Goal: Transaction & Acquisition: Subscribe to service/newsletter

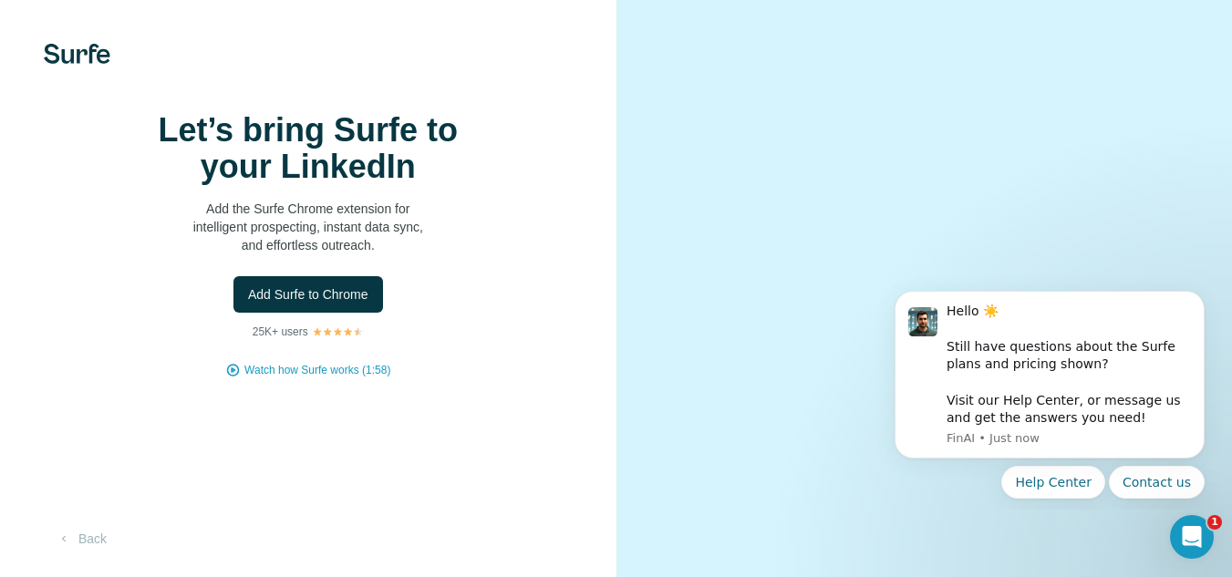
scroll to position [86, 0]
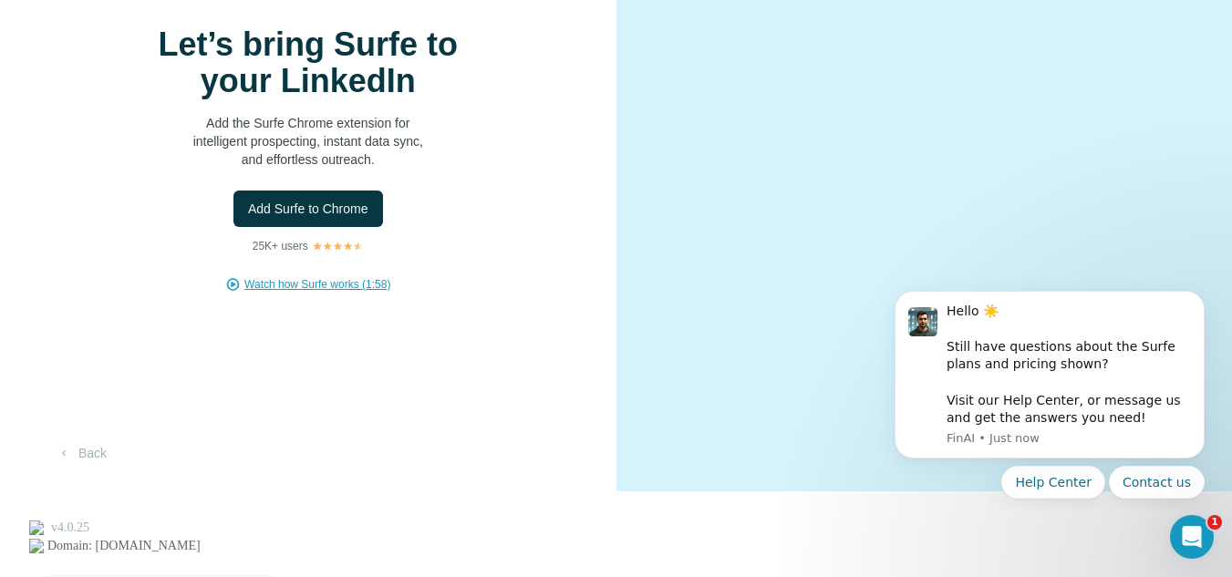
click at [349, 293] on span "Watch how Surfe works (1:58)" at bounding box center [317, 284] width 146 height 16
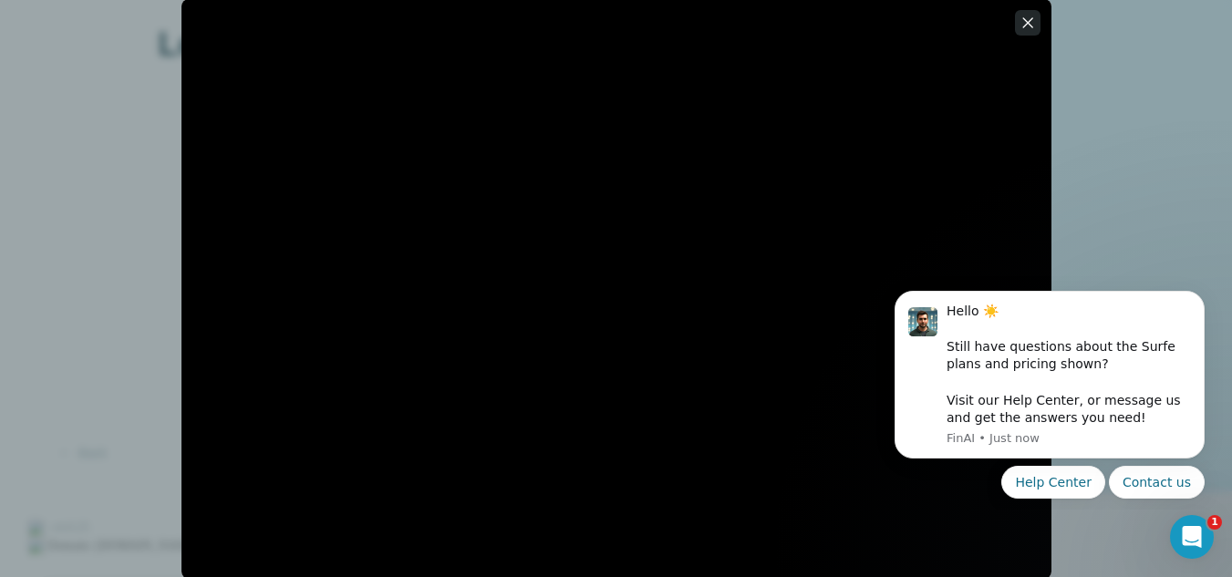
click at [1037, 18] on button "button" at bounding box center [1028, 23] width 26 height 26
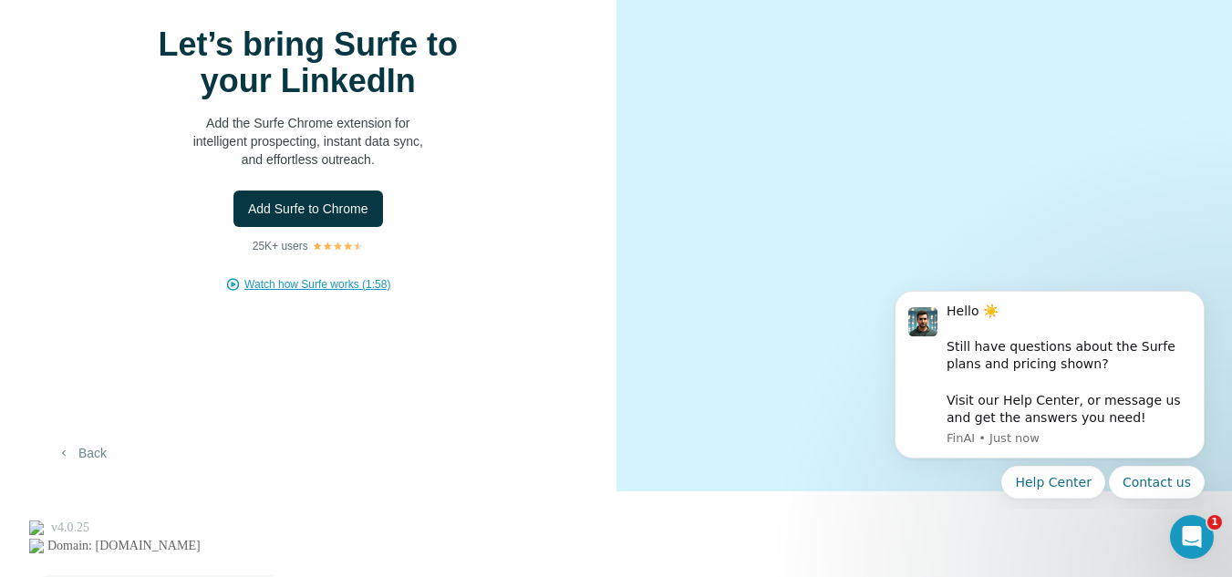
click at [82, 470] on button "Back" at bounding box center [82, 453] width 76 height 33
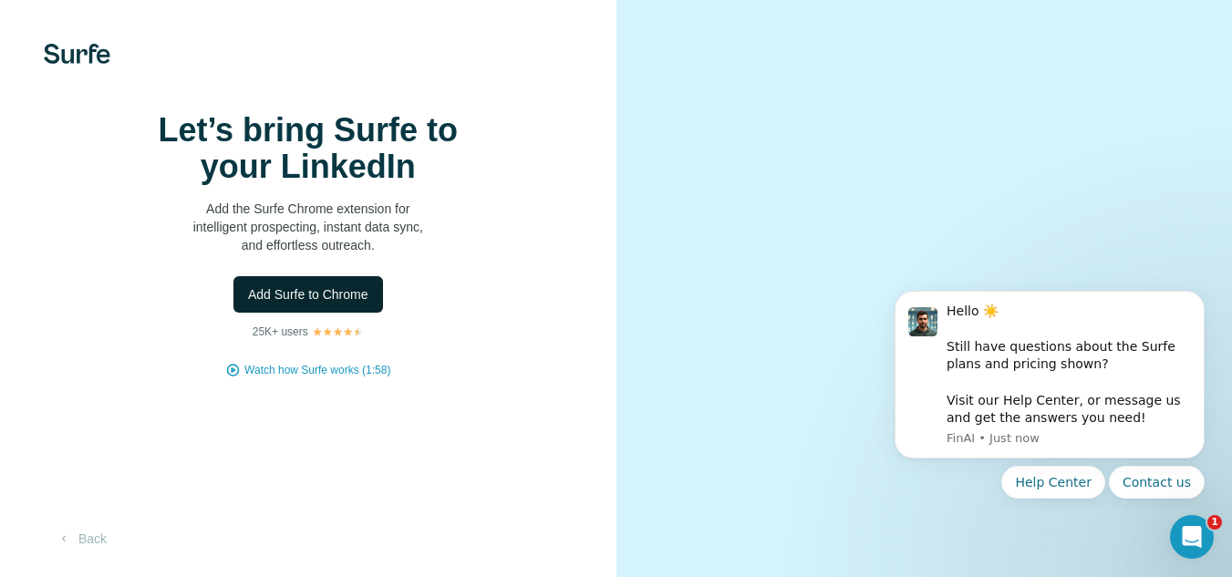
click at [355, 304] on span "Add Surfe to Chrome" at bounding box center [308, 294] width 120 height 18
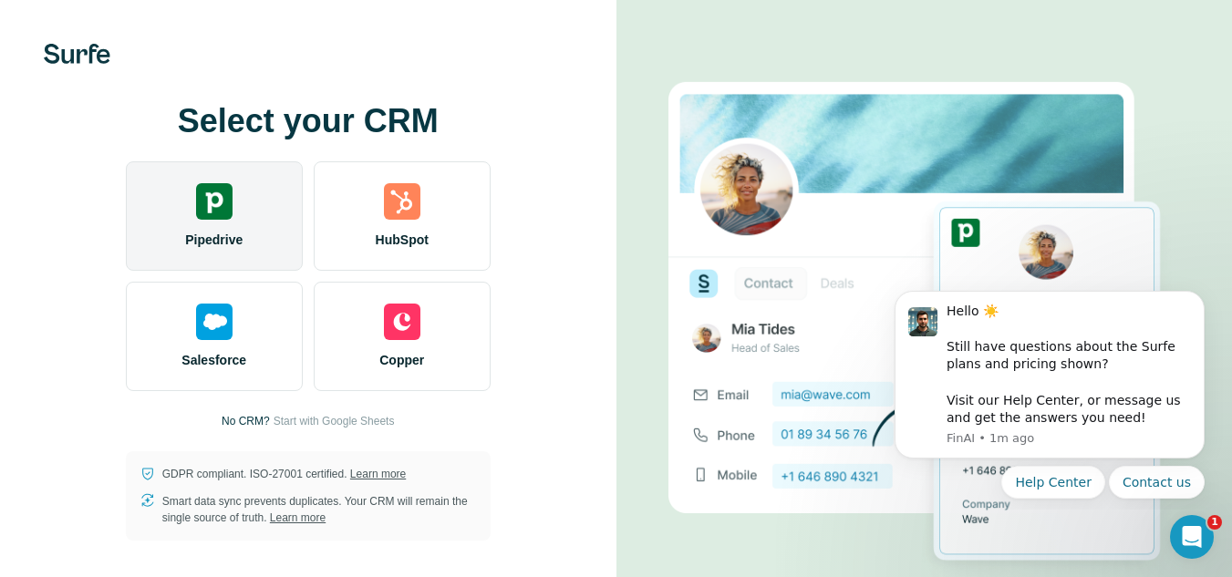
click at [201, 161] on div "Pipedrive" at bounding box center [214, 215] width 177 height 109
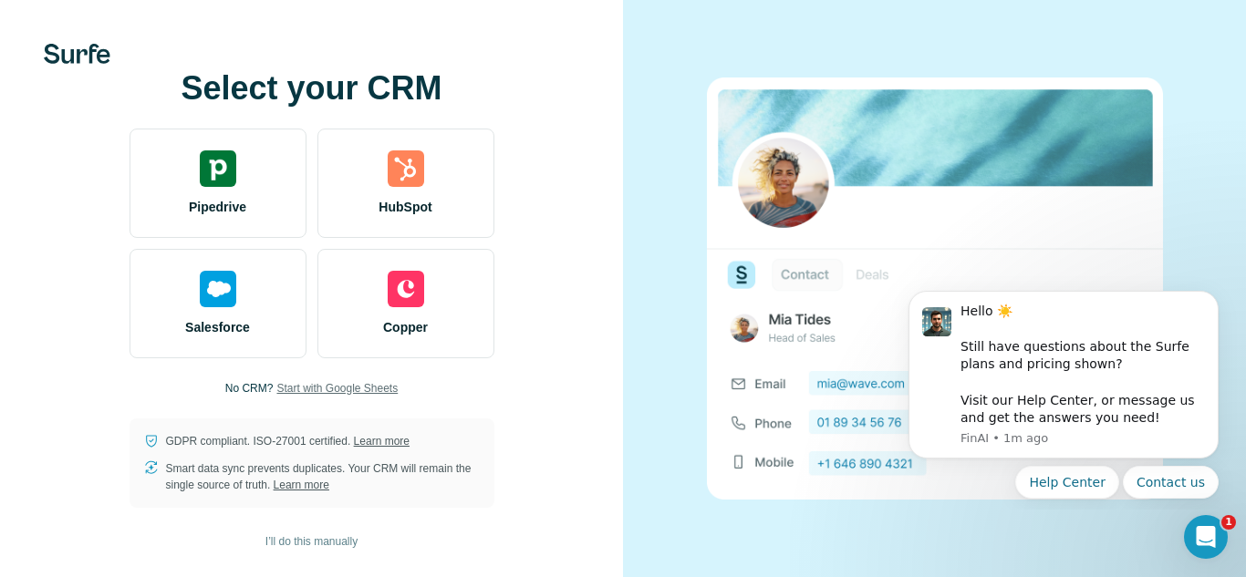
click at [375, 387] on span "Start with Google Sheets" at bounding box center [336, 388] width 121 height 16
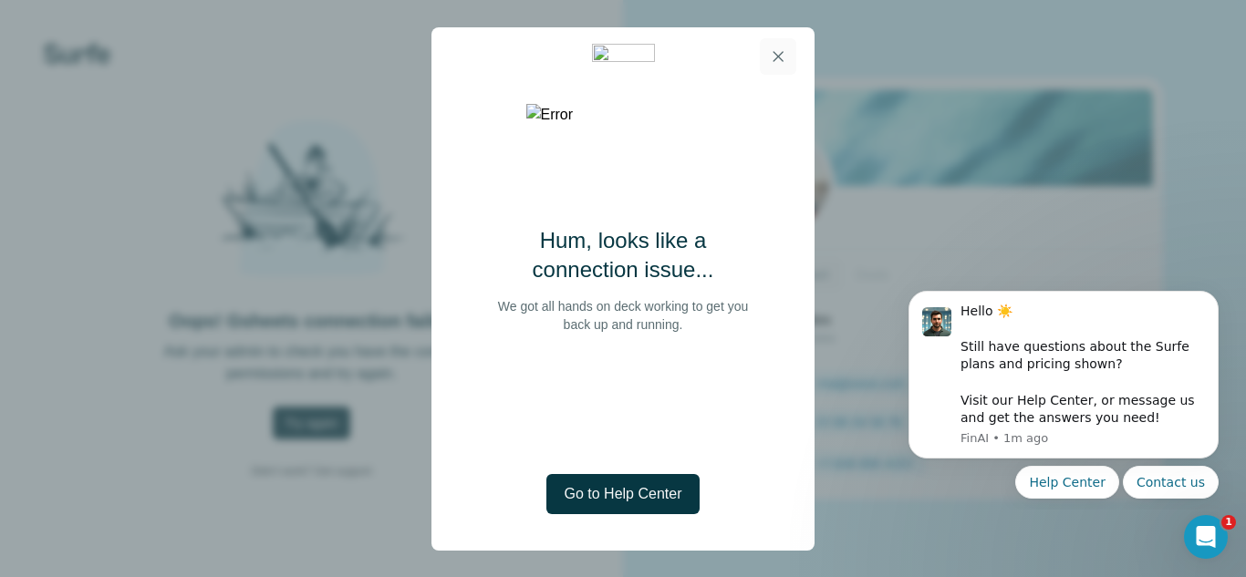
click at [783, 58] on icon "button" at bounding box center [778, 56] width 18 height 18
